Goal: Transaction & Acquisition: Book appointment/travel/reservation

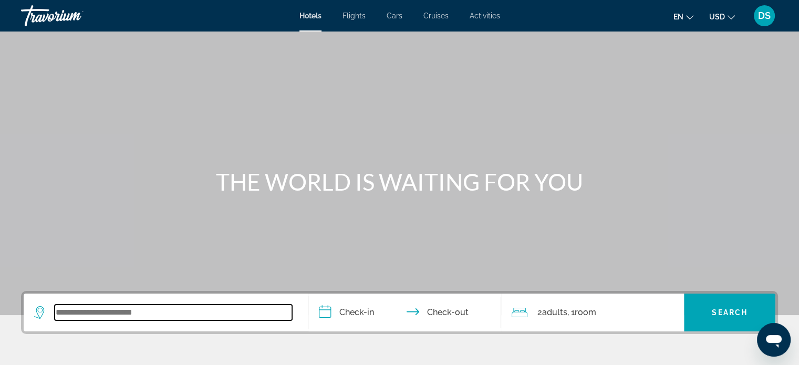
click at [78, 317] on input "Search widget" at bounding box center [173, 313] width 237 height 16
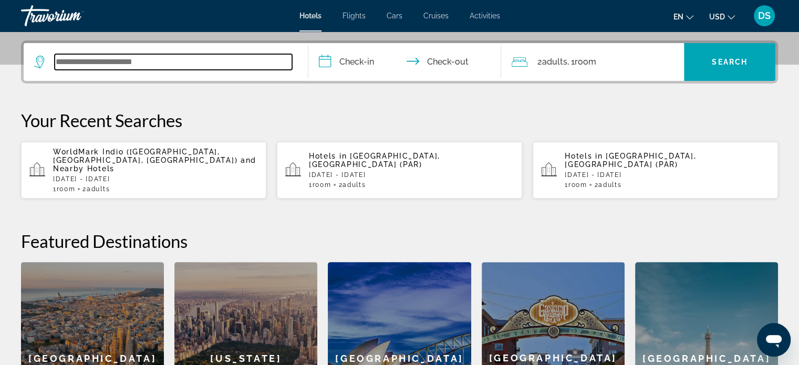
scroll to position [256, 0]
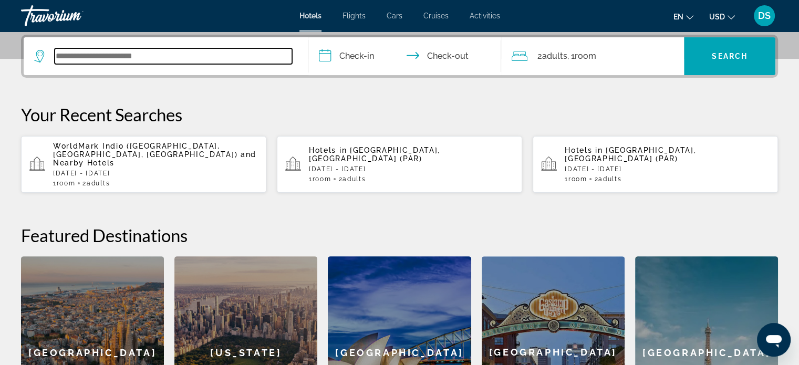
paste input "**********"
type input "*"
paste input "**********"
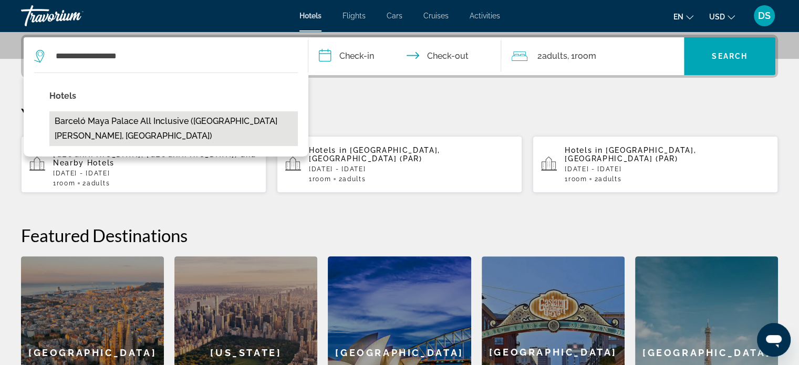
click at [210, 119] on button "Barceló Maya Palace All Inclusive ([GEOGRAPHIC_DATA][PERSON_NAME], [GEOGRAPHIC_…" at bounding box center [173, 128] width 249 height 35
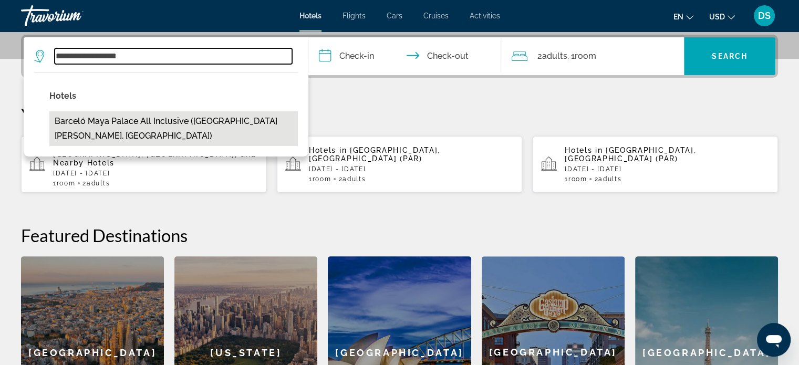
type input "**********"
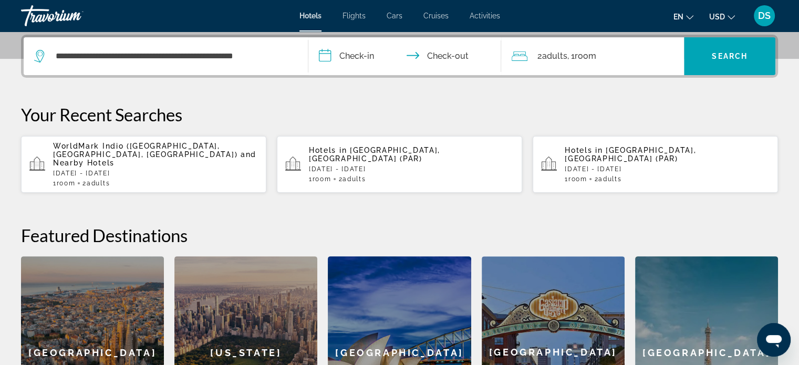
click at [368, 53] on input "**********" at bounding box center [407, 57] width 198 height 41
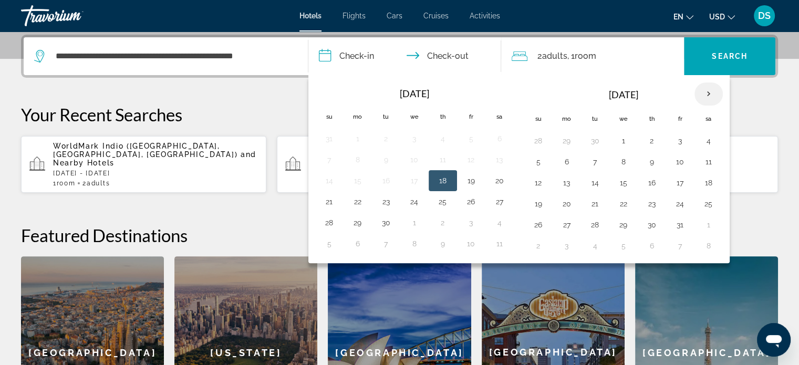
click at [709, 94] on th "Next month" at bounding box center [709, 93] width 28 height 23
click at [361, 222] on button "24" at bounding box center [357, 225] width 17 height 15
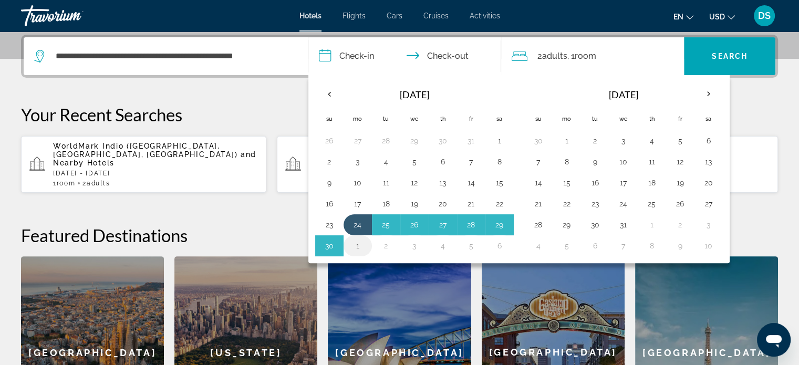
click at [360, 244] on button "1" at bounding box center [357, 246] width 17 height 15
type input "**********"
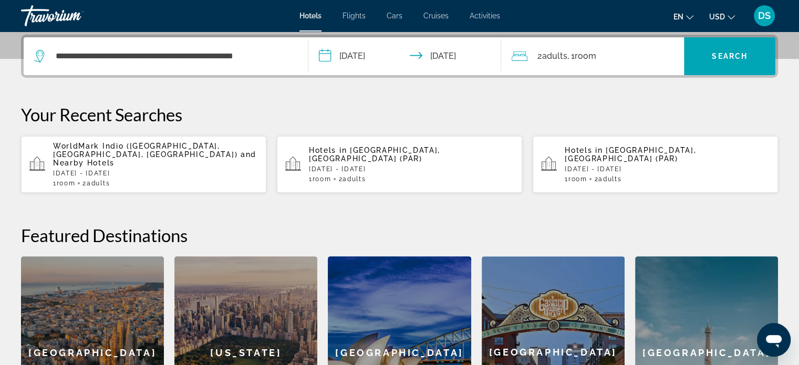
click at [586, 52] on span "Room" at bounding box center [585, 56] width 22 height 10
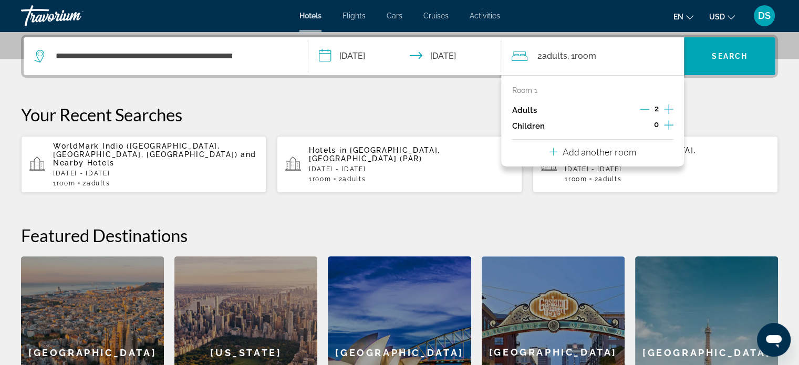
click at [670, 121] on icon "Increment children" at bounding box center [668, 125] width 9 height 13
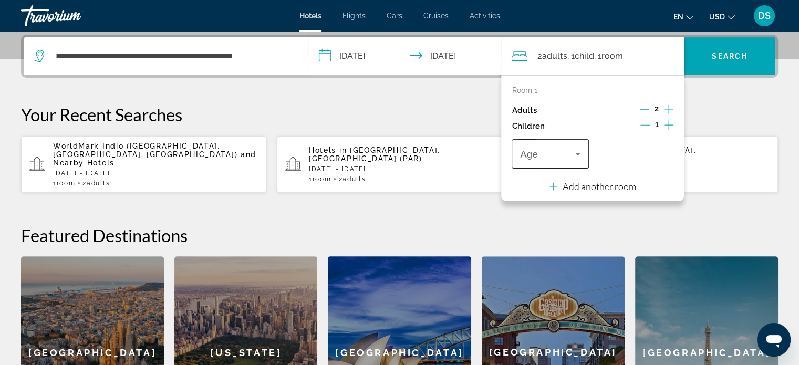
click at [574, 152] on icon "Travelers: 2 adults, 1 child" at bounding box center [578, 154] width 13 height 13
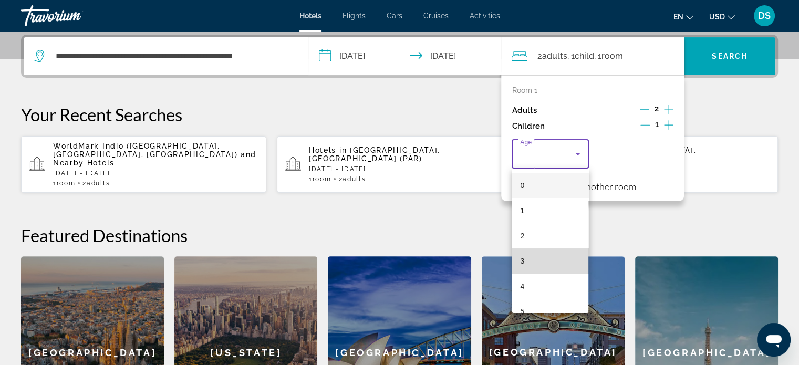
click at [556, 258] on mat-option "3" at bounding box center [550, 261] width 77 height 25
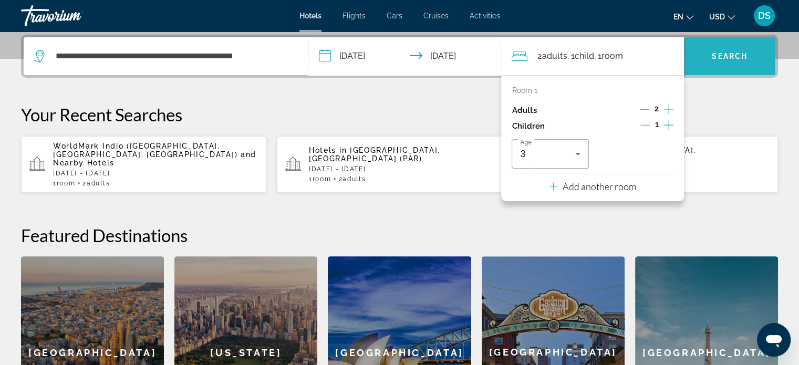
click at [730, 56] on span "Search" at bounding box center [730, 56] width 36 height 8
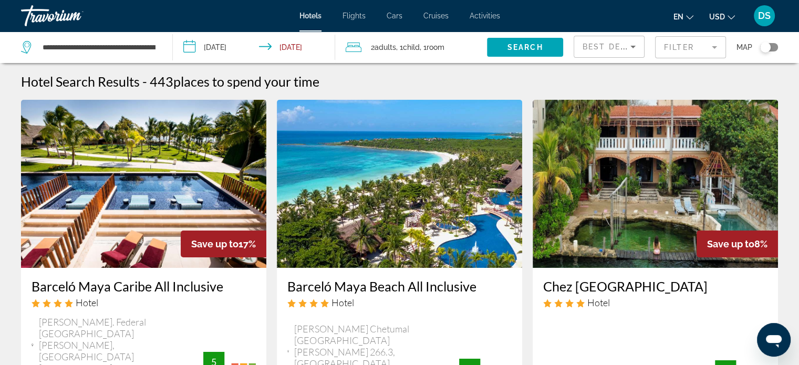
scroll to position [105, 0]
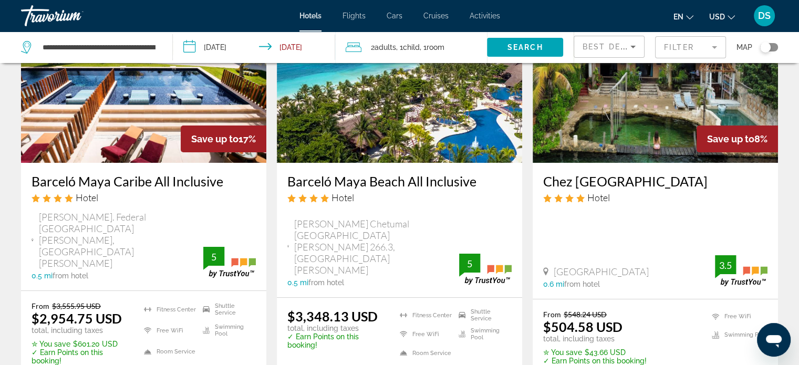
click at [397, 115] on img "Main content" at bounding box center [399, 79] width 245 height 168
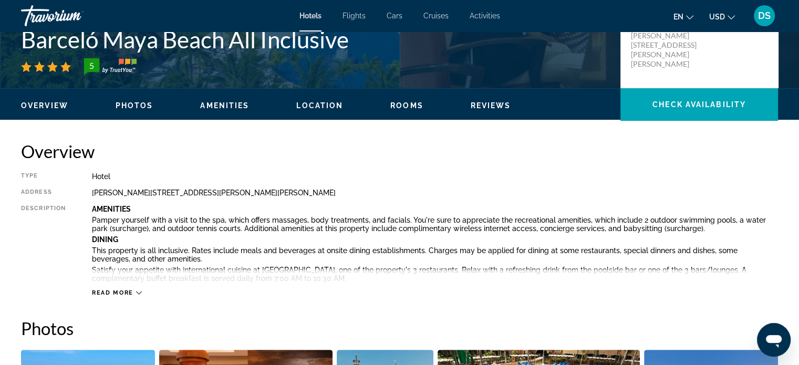
scroll to position [263, 0]
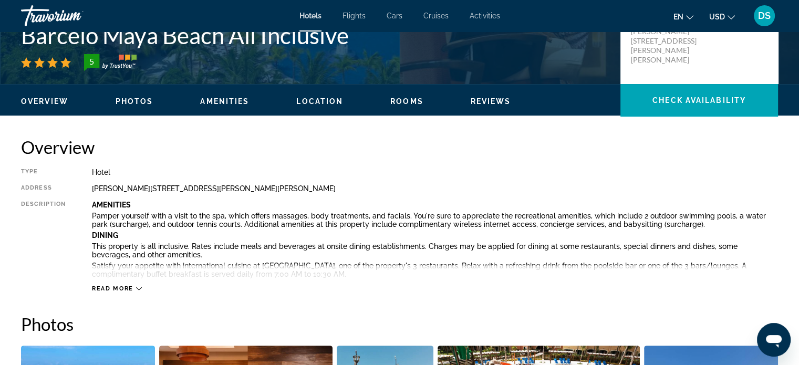
click at [141, 288] on icon "Main content" at bounding box center [139, 289] width 6 height 6
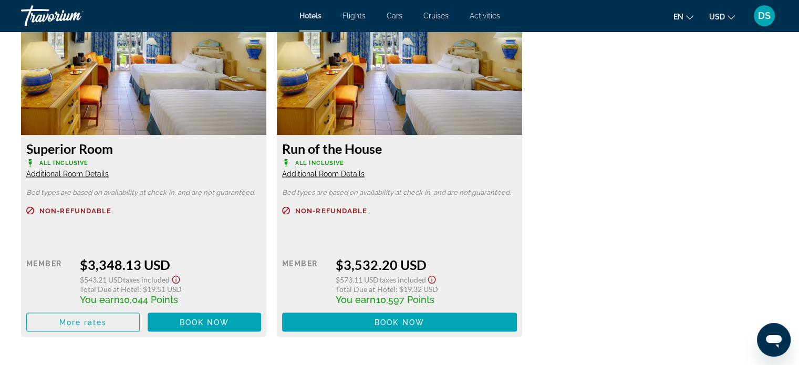
scroll to position [2102, 0]
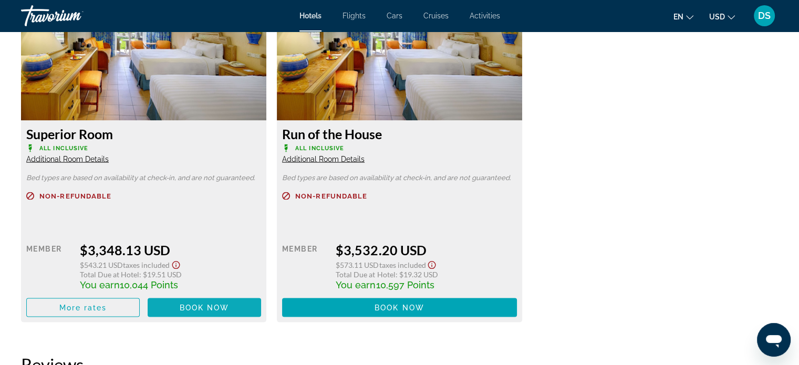
click at [185, 304] on span "Book now" at bounding box center [205, 308] width 50 height 8
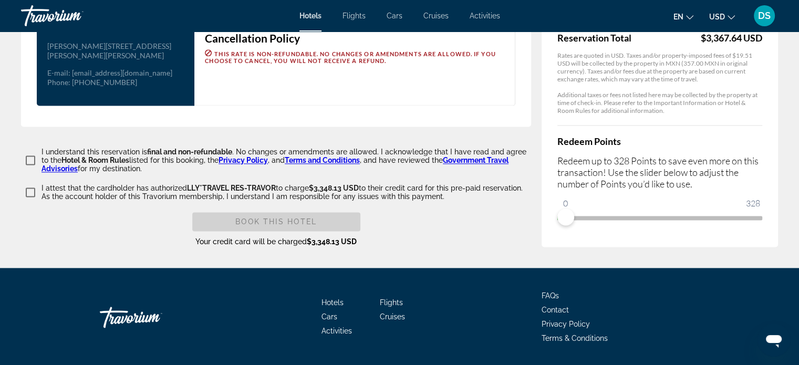
scroll to position [1281, 0]
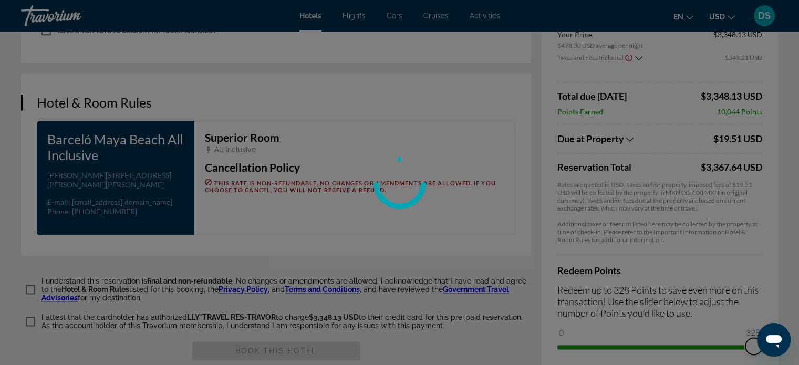
drag, startPoint x: 566, startPoint y: 342, endPoint x: 806, endPoint y: 329, distance: 240.4
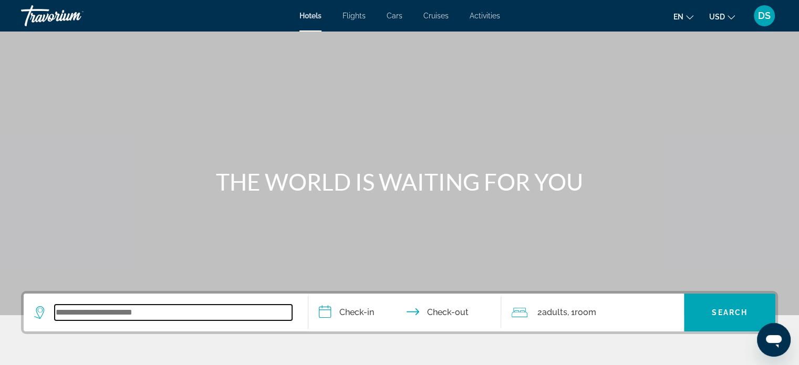
click at [151, 317] on input "Search widget" at bounding box center [173, 313] width 237 height 16
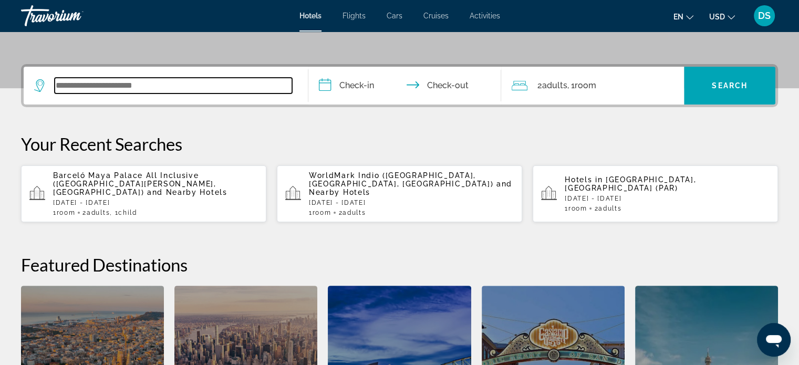
scroll to position [256, 0]
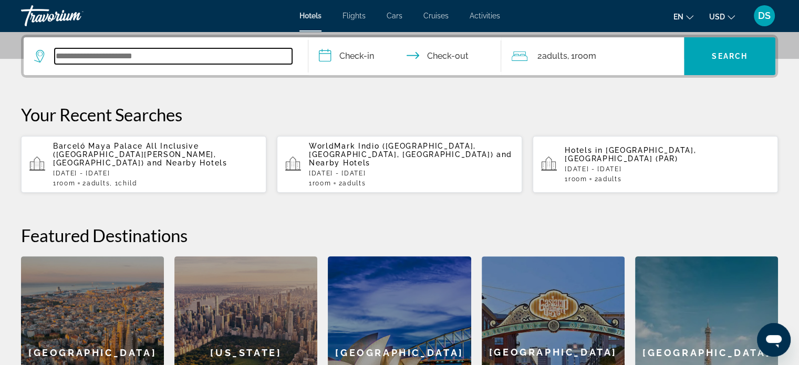
paste input "**********"
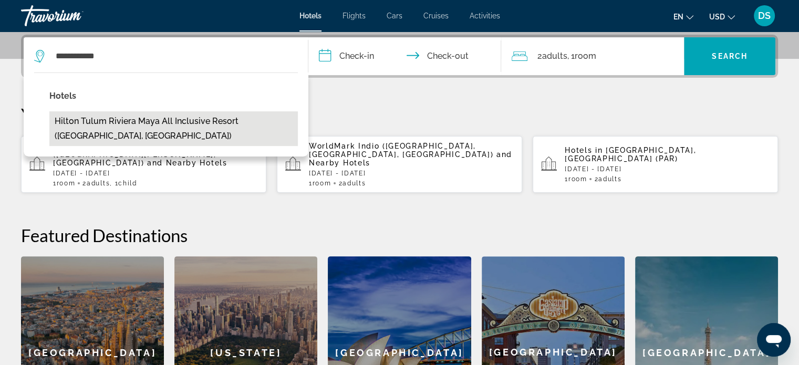
click at [211, 120] on button "Hilton Tulum Riviera Maya All Inclusive Resort ([GEOGRAPHIC_DATA], [GEOGRAPHIC_…" at bounding box center [173, 128] width 249 height 35
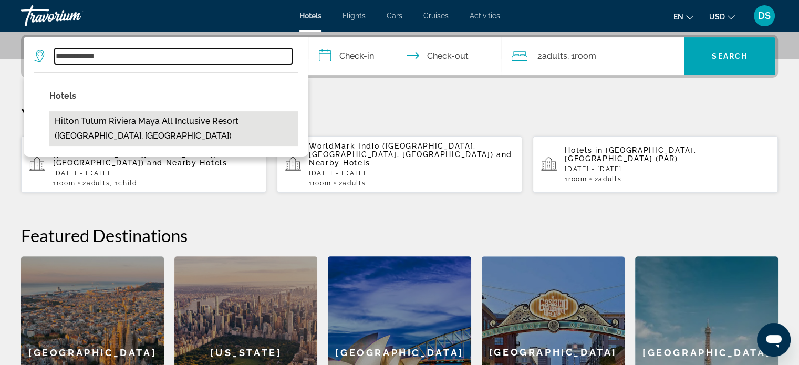
type input "**********"
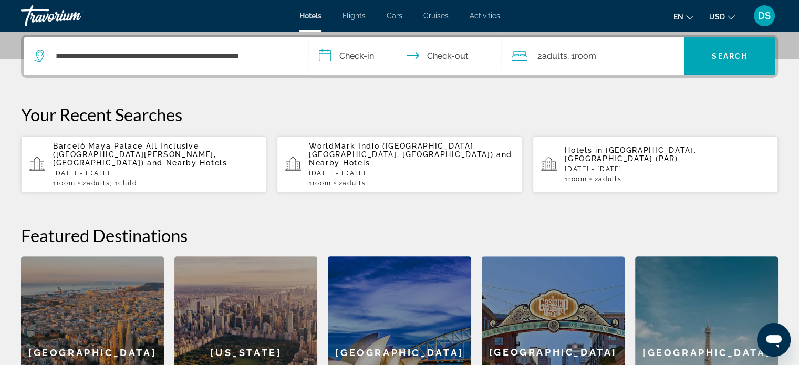
click at [368, 50] on input "**********" at bounding box center [407, 57] width 198 height 41
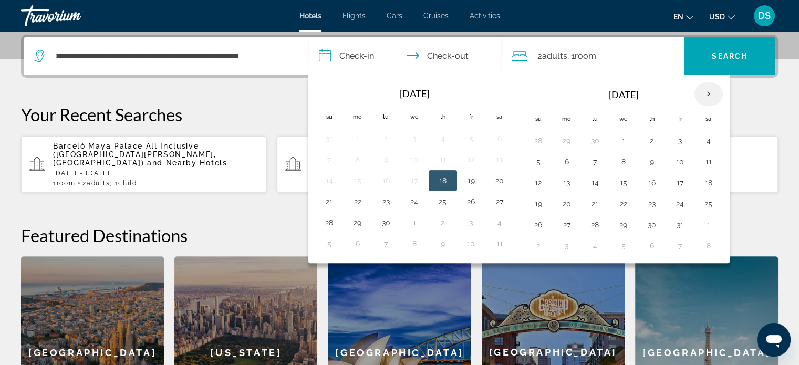
click at [702, 94] on th "Next month" at bounding box center [709, 93] width 28 height 23
click at [707, 141] on button "1" at bounding box center [708, 140] width 17 height 15
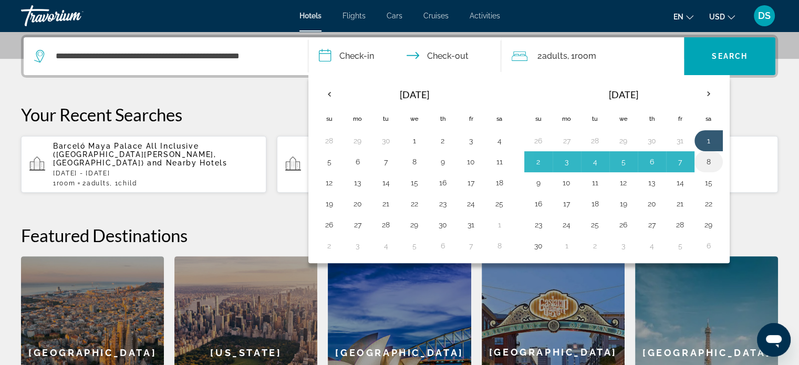
click at [710, 159] on button "8" at bounding box center [708, 161] width 17 height 15
type input "**********"
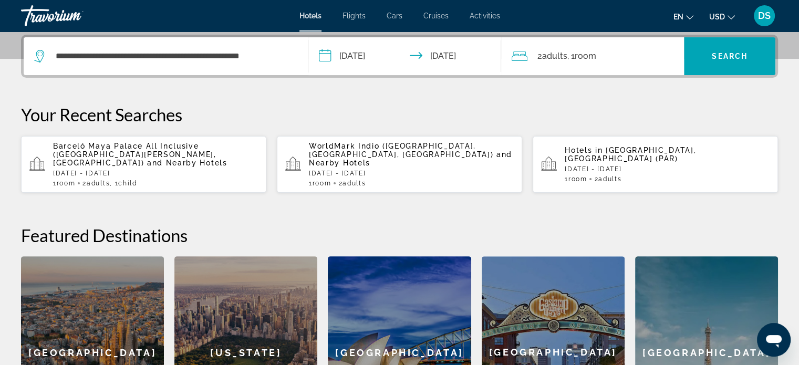
click at [634, 58] on div "2 Adult Adults , 1 Room rooms" at bounding box center [598, 56] width 172 height 15
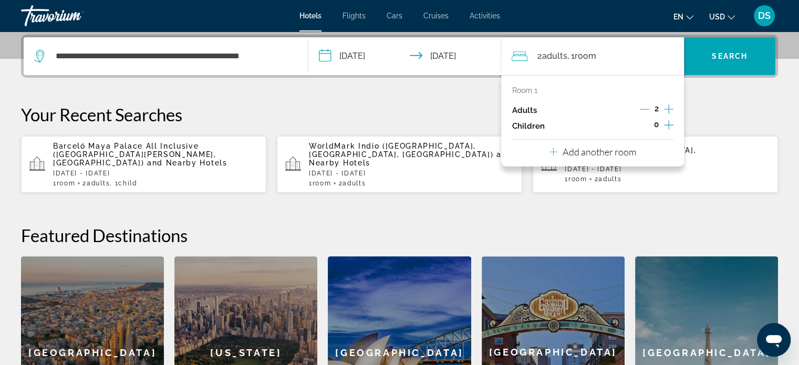
click at [670, 124] on icon "Increment children" at bounding box center [668, 125] width 9 height 13
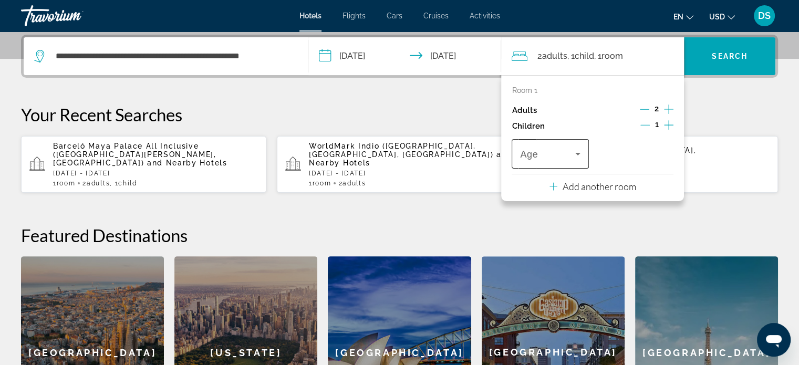
click at [582, 153] on icon "Travelers: 2 adults, 1 child" at bounding box center [578, 154] width 13 height 13
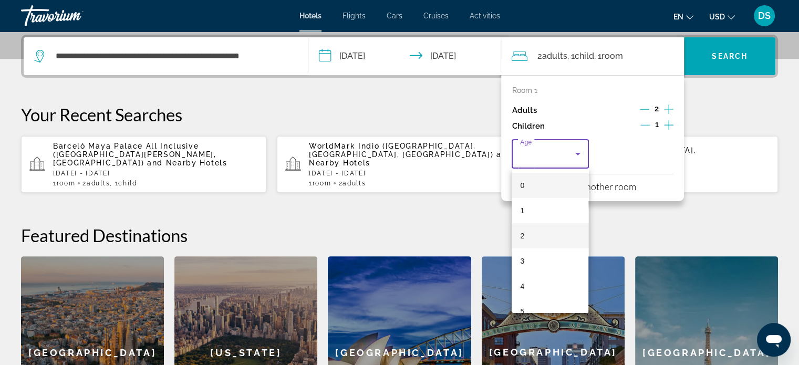
click at [560, 235] on mat-option "2" at bounding box center [550, 235] width 77 height 25
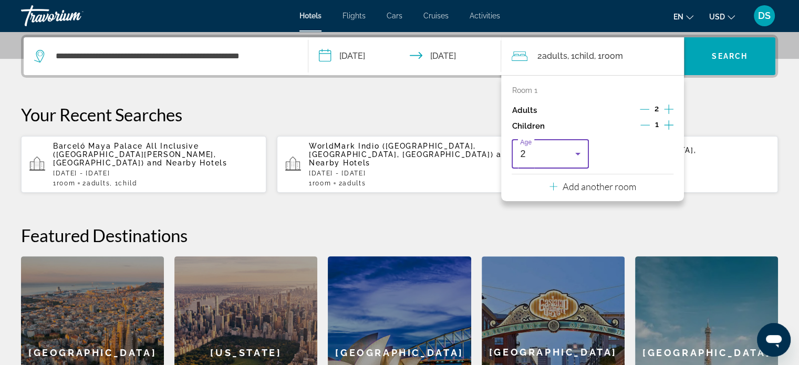
click at [578, 153] on icon "Travelers: 2 adults, 1 child" at bounding box center [577, 154] width 5 height 3
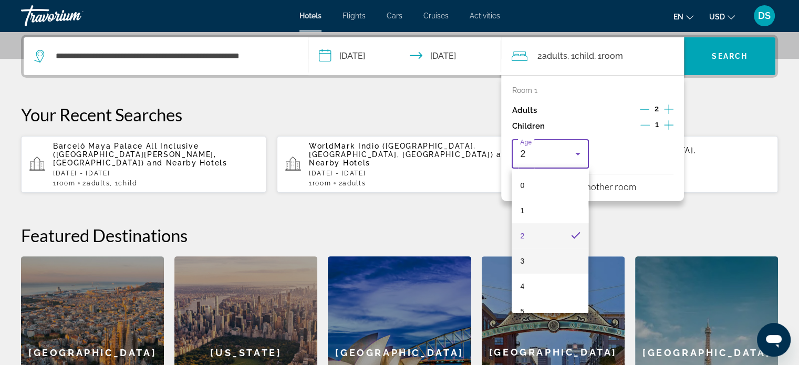
click at [553, 258] on mat-option "3" at bounding box center [550, 261] width 77 height 25
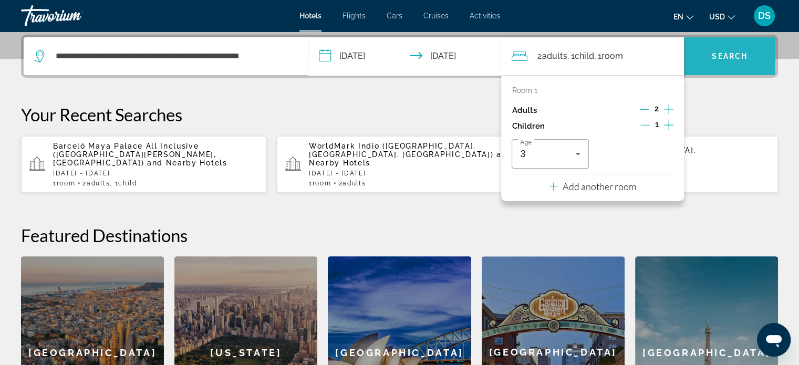
click at [731, 52] on span "Search" at bounding box center [730, 56] width 36 height 8
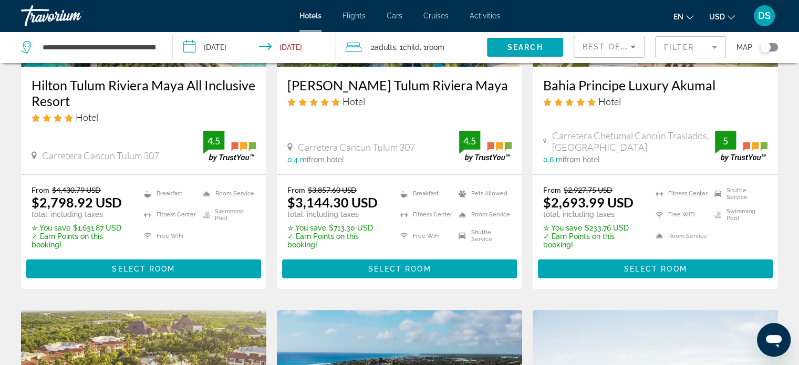
scroll to position [210, 0]
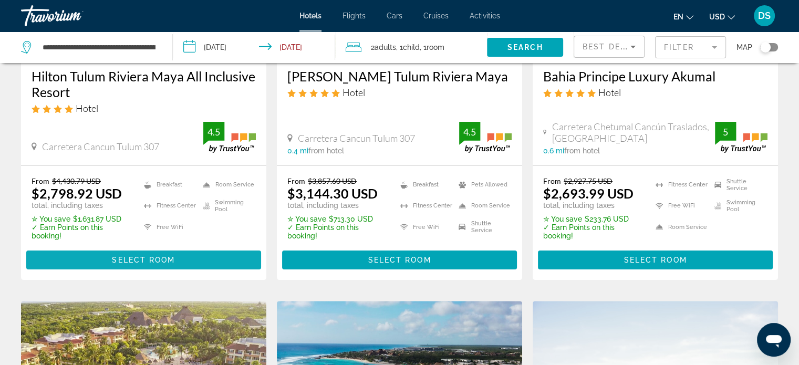
click at [154, 261] on span "Select Room" at bounding box center [143, 260] width 63 height 8
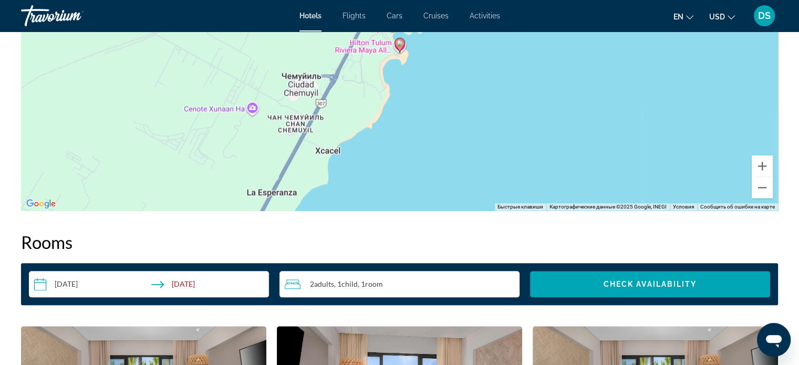
scroll to position [1261, 0]
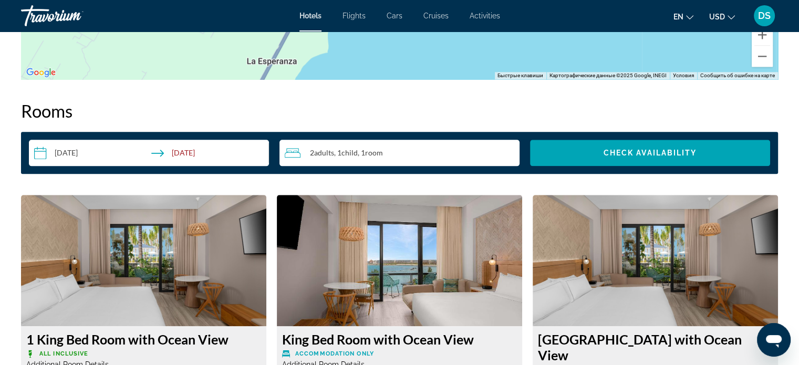
click at [84, 153] on input "**********" at bounding box center [151, 154] width 244 height 29
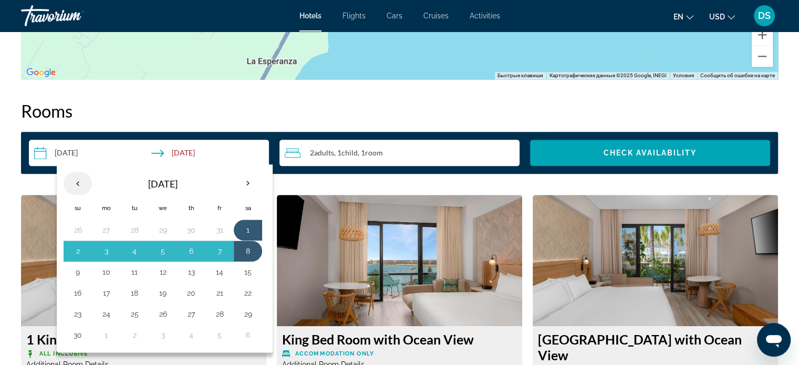
click at [78, 180] on th "Previous month" at bounding box center [78, 183] width 28 height 23
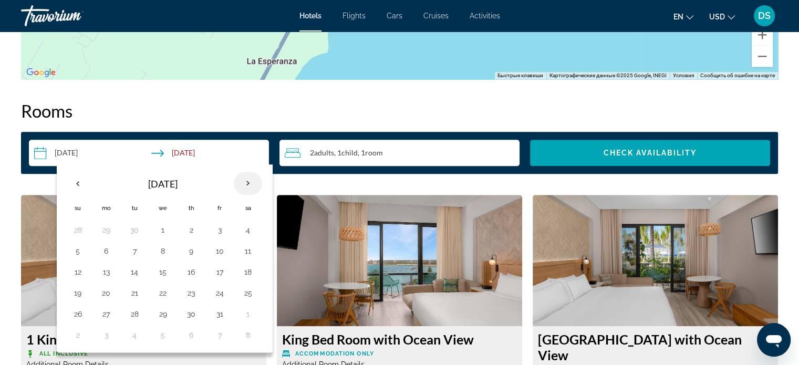
click at [247, 181] on th "Next month" at bounding box center [248, 183] width 28 height 23
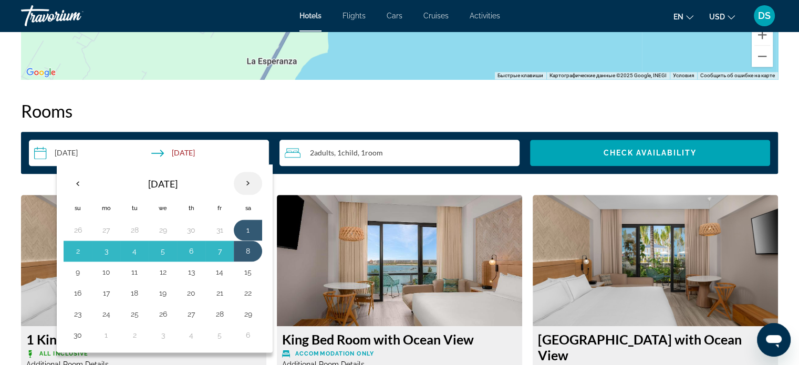
click at [247, 181] on th "Next month" at bounding box center [248, 183] width 28 height 23
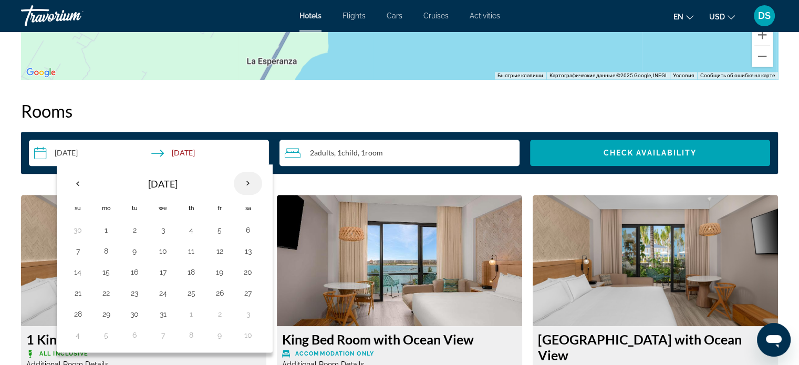
click at [247, 181] on th "Next month" at bounding box center [248, 183] width 28 height 23
click at [247, 183] on th "Next month" at bounding box center [248, 183] width 28 height 23
drag, startPoint x: 164, startPoint y: 226, endPoint x: 162, endPoint y: 245, distance: 19.6
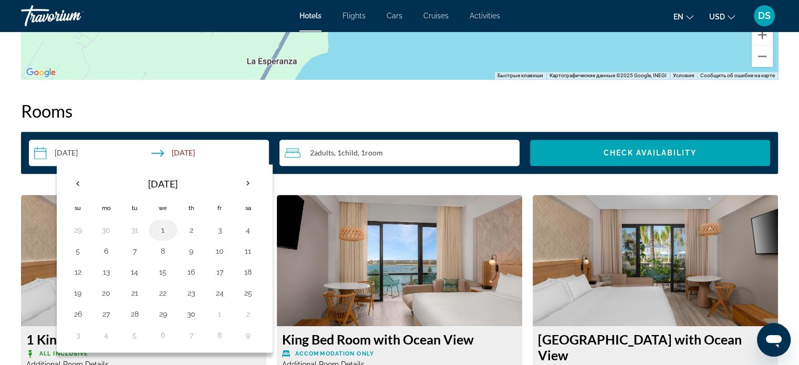
click at [164, 226] on button "1" at bounding box center [162, 230] width 17 height 15
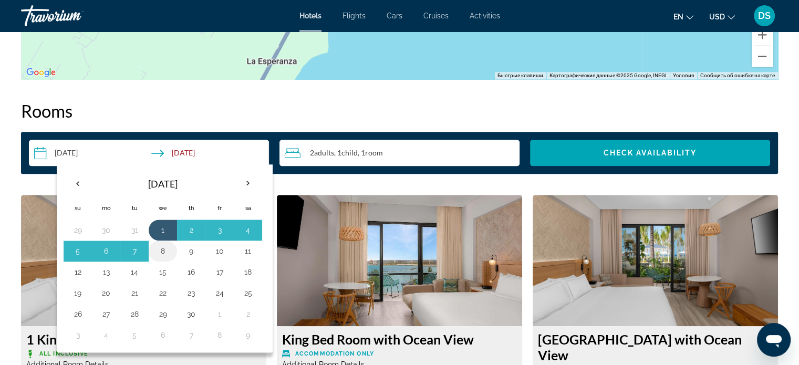
click at [160, 248] on button "8" at bounding box center [162, 251] width 17 height 15
type input "**********"
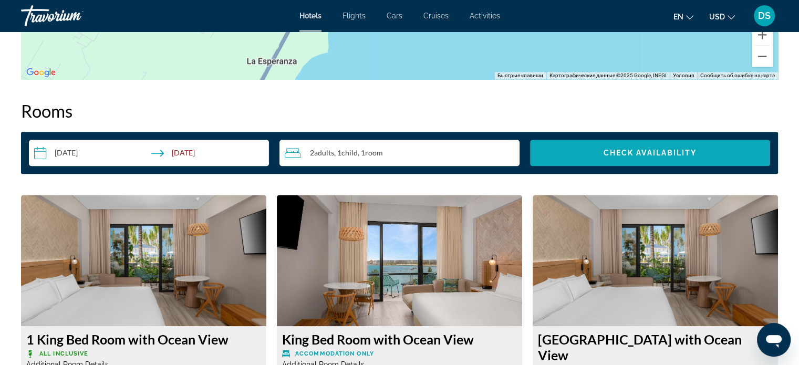
click at [628, 150] on span "Check Availability" at bounding box center [651, 153] width 94 height 8
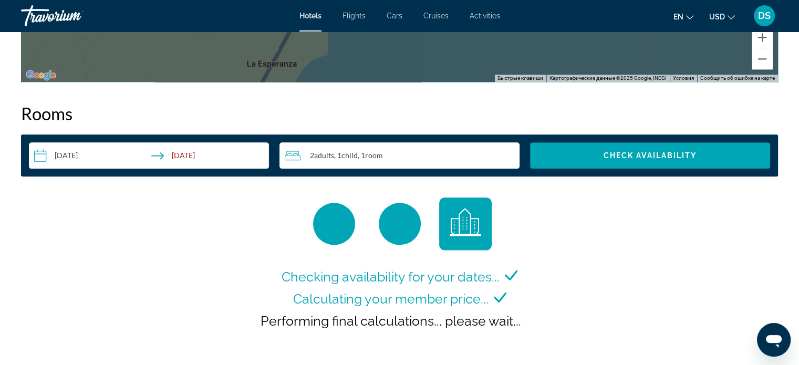
scroll to position [1351, 0]
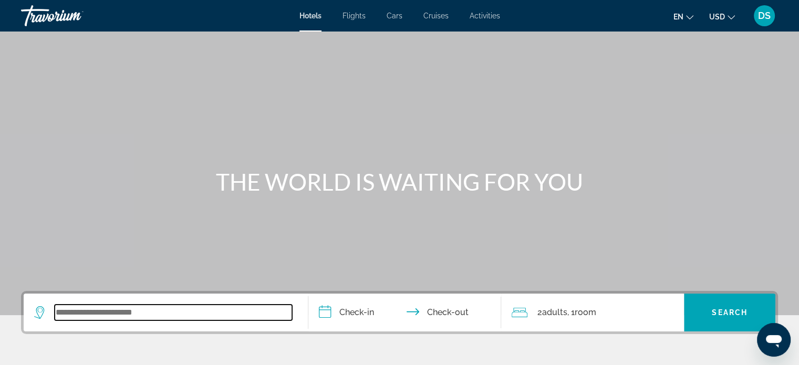
click at [149, 312] on input "Search widget" at bounding box center [173, 313] width 237 height 16
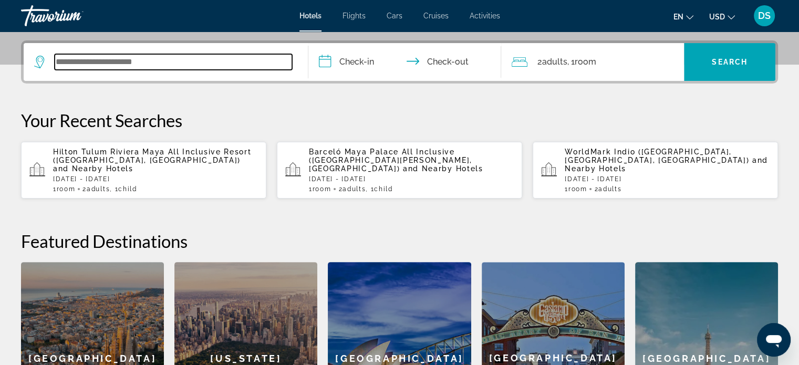
scroll to position [256, 0]
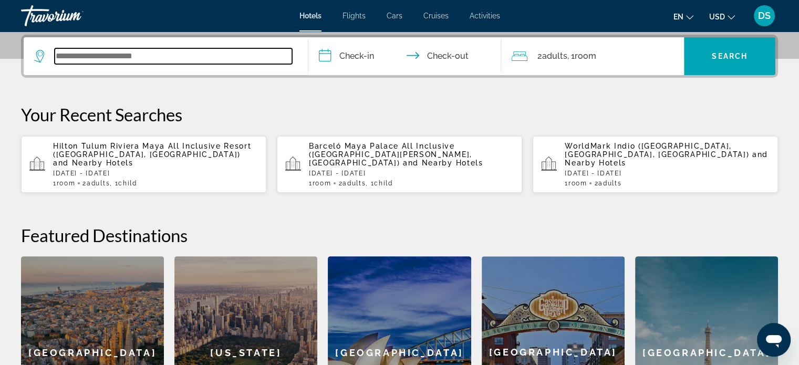
paste input "**********"
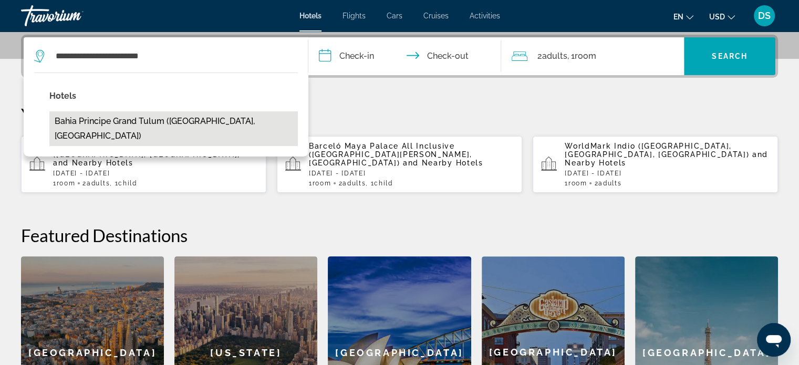
click at [164, 120] on button "Bahia Principe Grand Tulum ([GEOGRAPHIC_DATA], [GEOGRAPHIC_DATA])" at bounding box center [173, 128] width 249 height 35
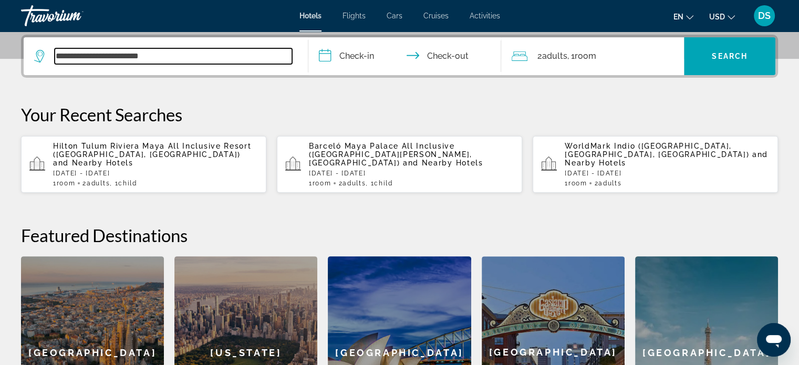
type input "**********"
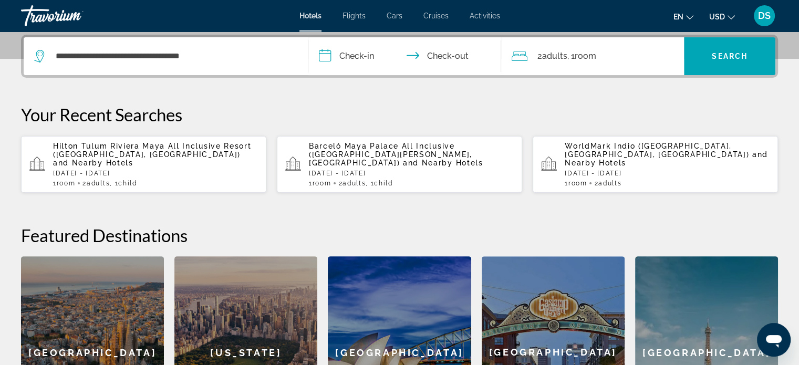
click at [349, 52] on input "**********" at bounding box center [407, 57] width 198 height 41
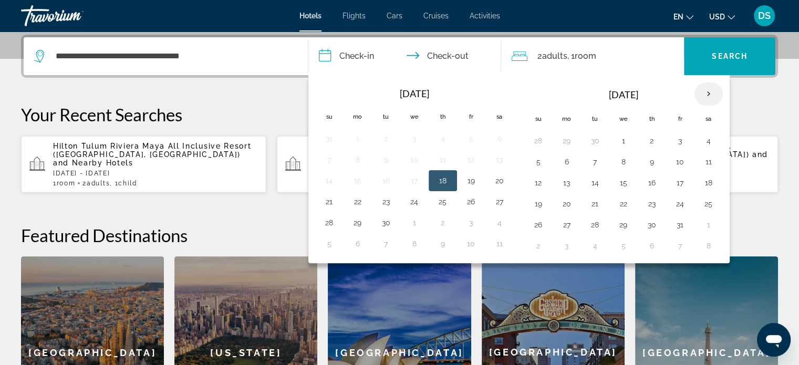
click at [704, 92] on th "Next month" at bounding box center [709, 93] width 28 height 23
click at [532, 163] on button "2" at bounding box center [538, 161] width 17 height 15
click at [708, 138] on button "1" at bounding box center [708, 140] width 17 height 15
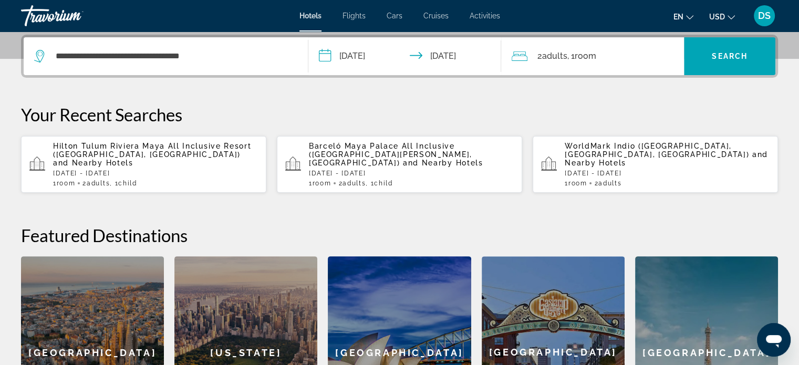
click at [446, 54] on input "**********" at bounding box center [407, 57] width 198 height 41
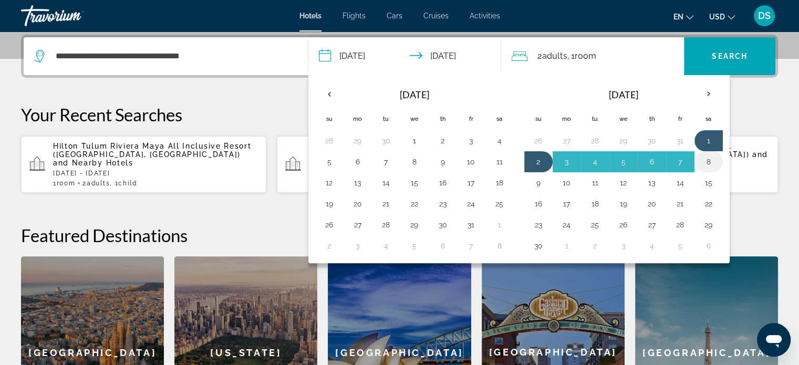
click at [703, 161] on button "8" at bounding box center [708, 161] width 17 height 15
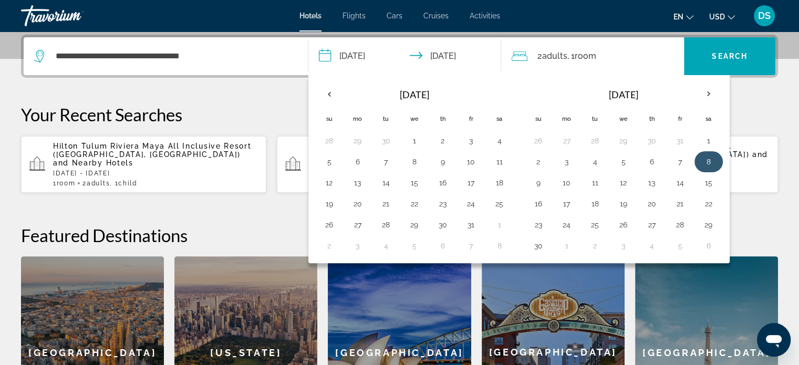
click at [702, 159] on button "8" at bounding box center [708, 161] width 17 height 15
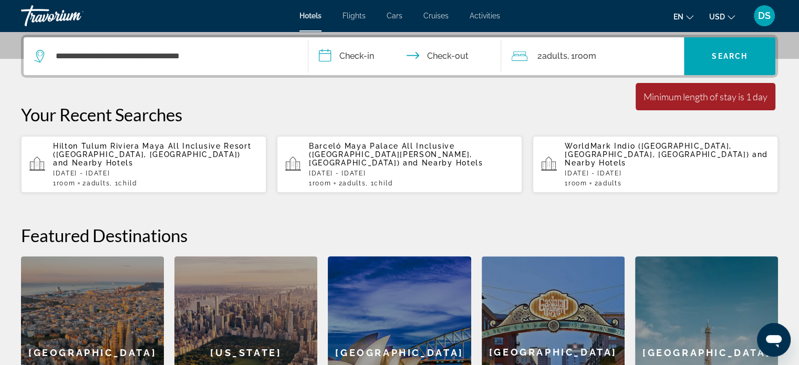
click at [599, 54] on div "2 Adult Adults , 1 Room rooms" at bounding box center [598, 56] width 172 height 15
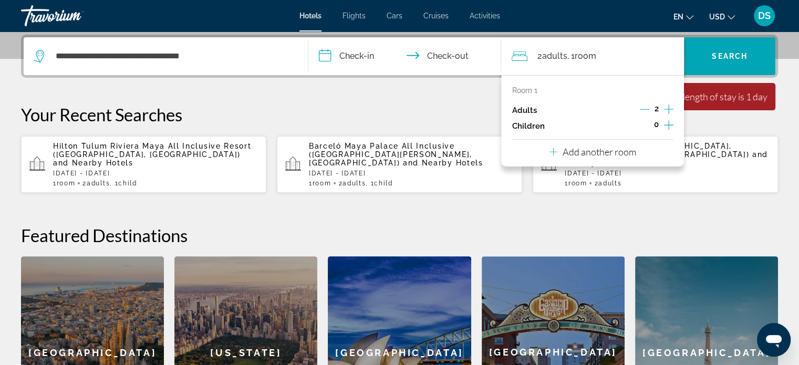
click at [668, 122] on icon "Increment children" at bounding box center [668, 125] width 9 height 13
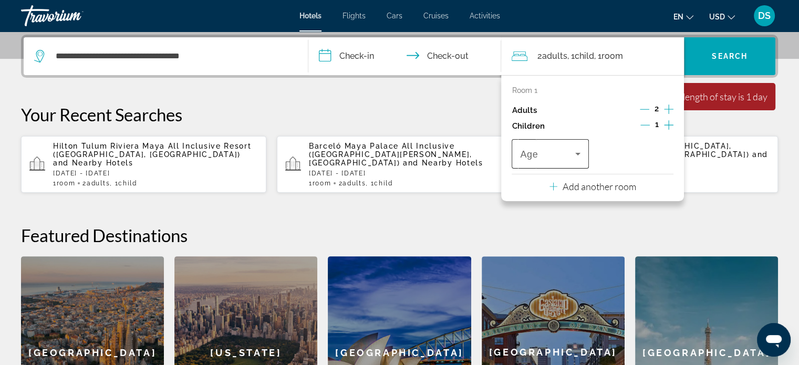
click at [576, 152] on icon "Travelers: 2 adults, 1 child" at bounding box center [578, 154] width 13 height 13
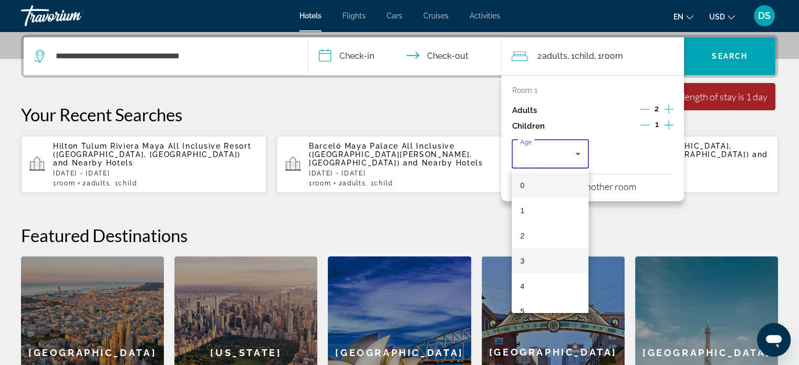
drag, startPoint x: 549, startPoint y: 255, endPoint x: 549, endPoint y: 242, distance: 13.1
click at [549, 255] on mat-option "3" at bounding box center [550, 261] width 77 height 25
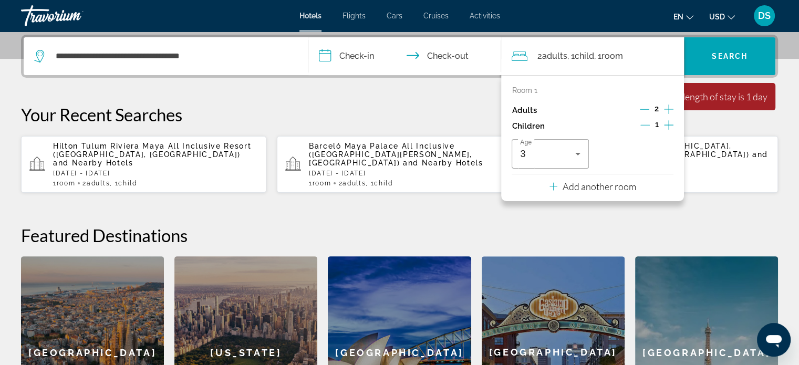
click at [370, 52] on input "**********" at bounding box center [407, 57] width 198 height 41
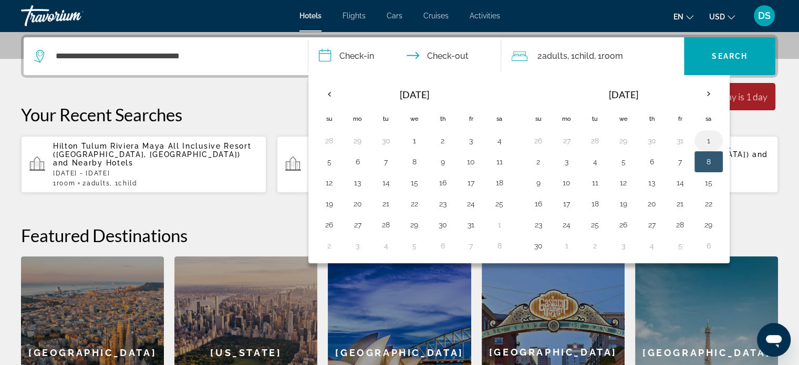
click at [706, 134] on button "1" at bounding box center [708, 140] width 17 height 15
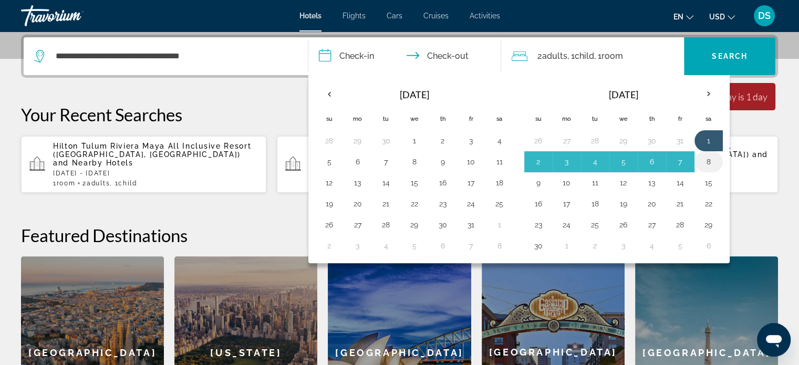
click at [705, 159] on button "8" at bounding box center [708, 161] width 17 height 15
type input "**********"
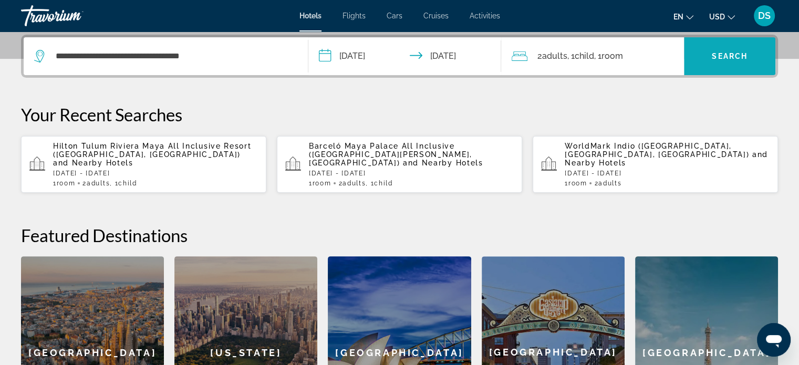
click at [727, 54] on span "Search" at bounding box center [730, 56] width 36 height 8
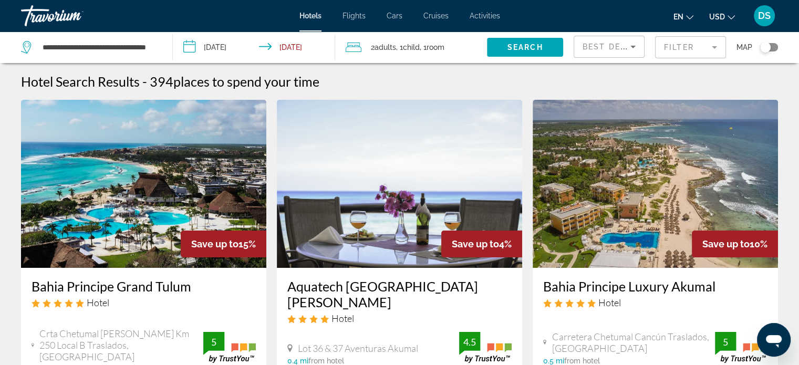
click at [731, 16] on icon "Change currency" at bounding box center [731, 17] width 7 height 7
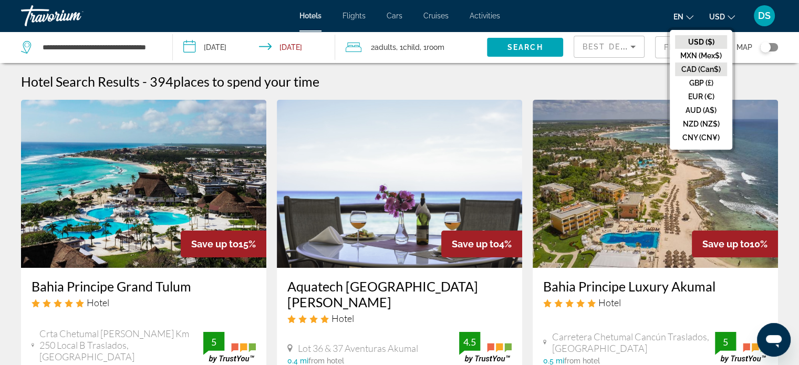
click at [701, 68] on button "CAD (Can$)" at bounding box center [701, 70] width 52 height 14
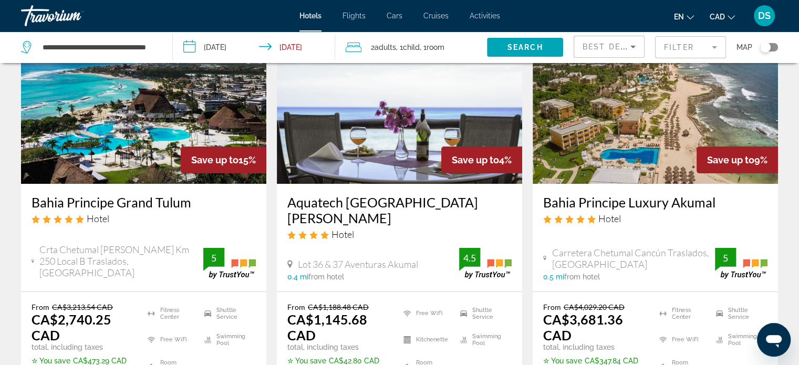
scroll to position [158, 0]
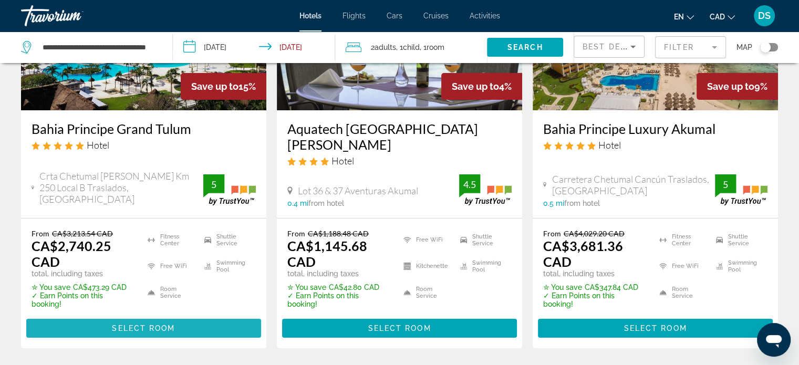
click at [152, 324] on span "Select Room" at bounding box center [143, 328] width 63 height 8
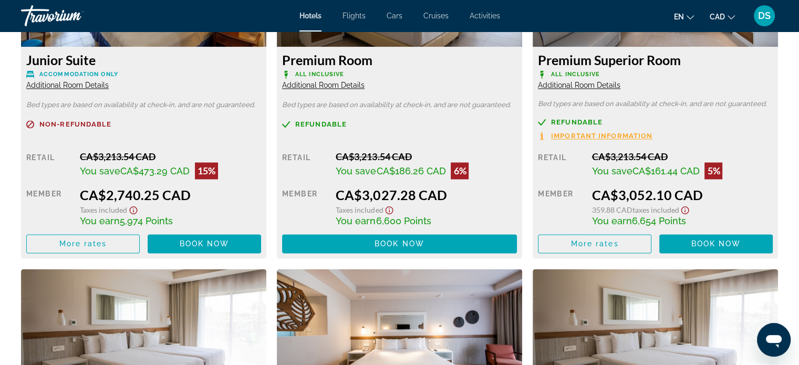
scroll to position [1579, 0]
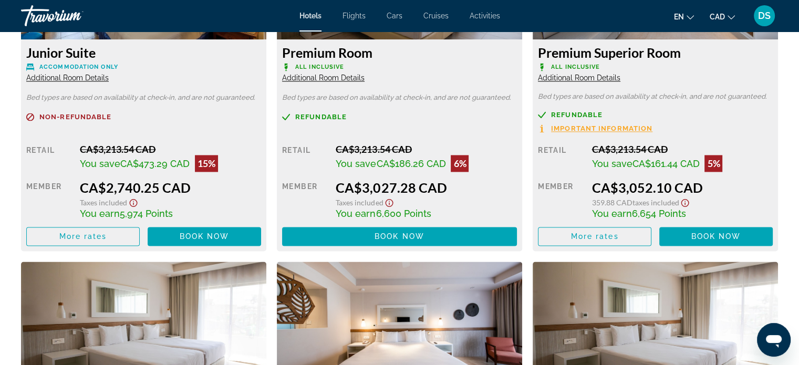
click at [93, 76] on span "Additional Room Details" at bounding box center [67, 78] width 82 height 8
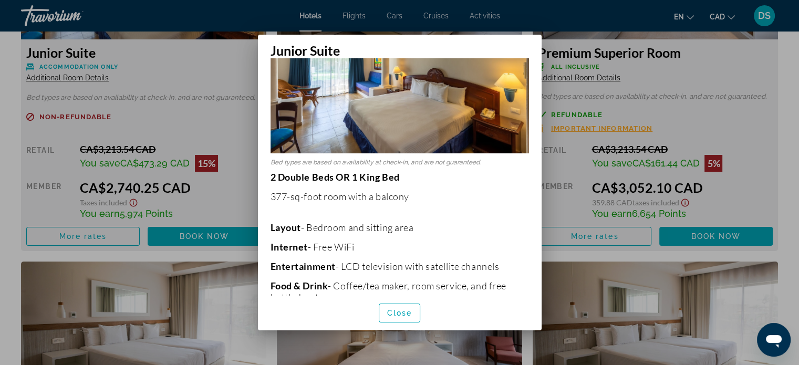
scroll to position [0, 0]
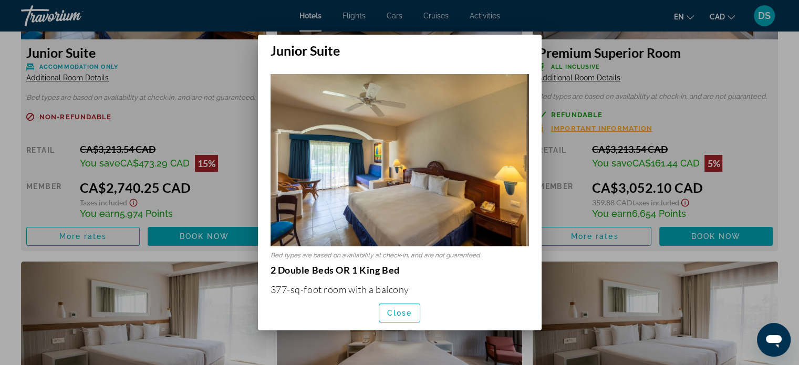
click at [595, 37] on div at bounding box center [399, 182] width 799 height 365
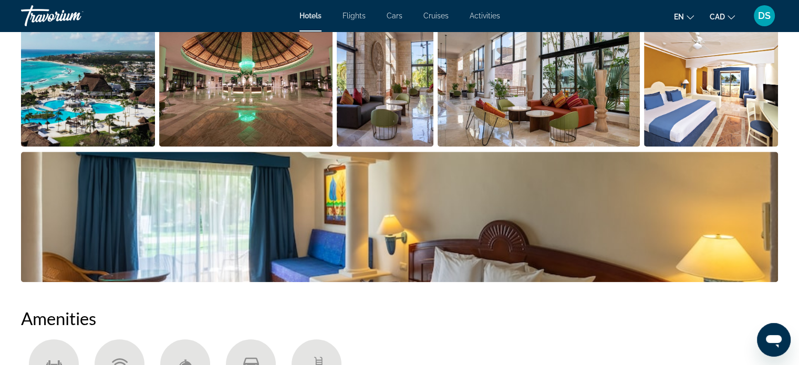
scroll to position [529, 0]
